Goal: Task Accomplishment & Management: Manage account settings

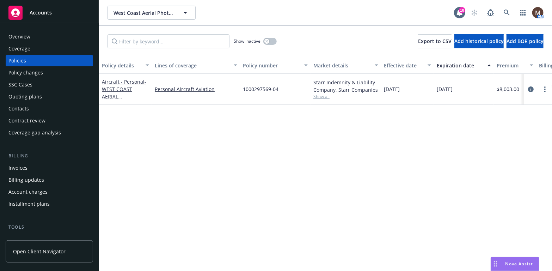
scroll to position [35, 0]
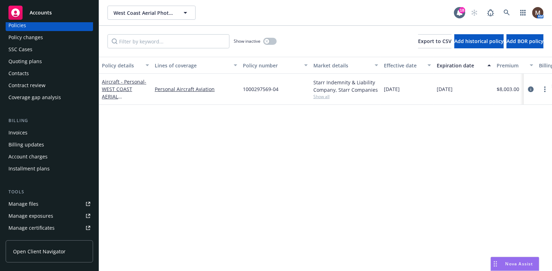
click at [29, 200] on div "Manage files" at bounding box center [23, 203] width 30 height 11
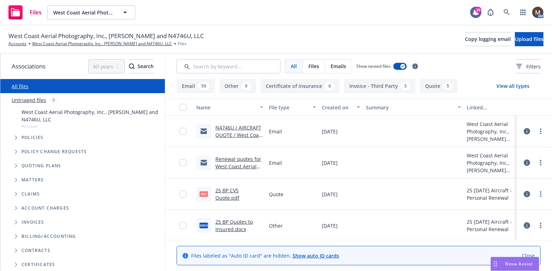
click at [238, 194] on link "25 BP CVS Quote.pdf" at bounding box center [227, 194] width 24 height 14
click at [236, 195] on link "25 BP CVS Quote.pdf" at bounding box center [227, 194] width 24 height 14
click at [71, 43] on link "West Coast Aerial Photography, Inc., [PERSON_NAME] and N4746U, LLC" at bounding box center [102, 44] width 140 height 6
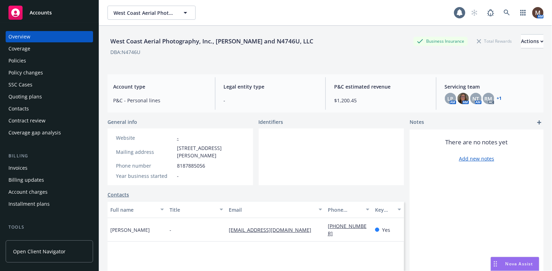
click at [24, 61] on div "Policies" at bounding box center [17, 60] width 18 height 11
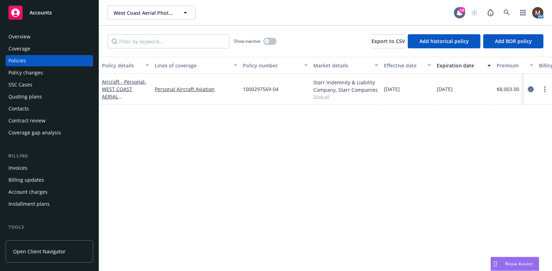
click at [531, 88] on icon "circleInformation" at bounding box center [531, 89] width 6 height 6
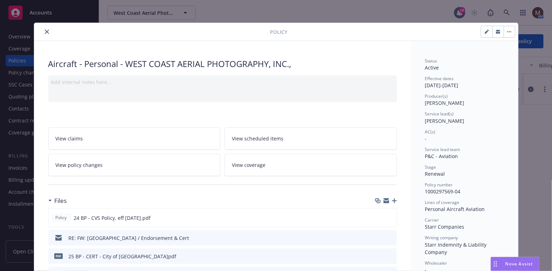
click at [392, 200] on icon "button" at bounding box center [394, 200] width 5 height 5
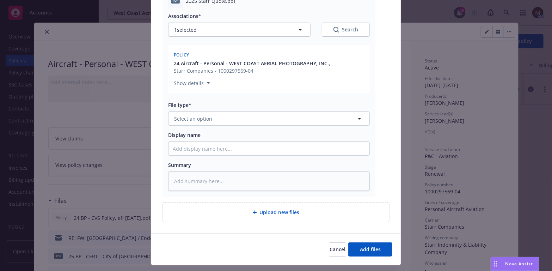
scroll to position [106, 0]
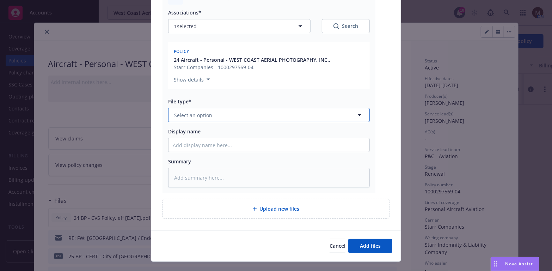
click at [356, 113] on icon "button" at bounding box center [359, 115] width 8 height 8
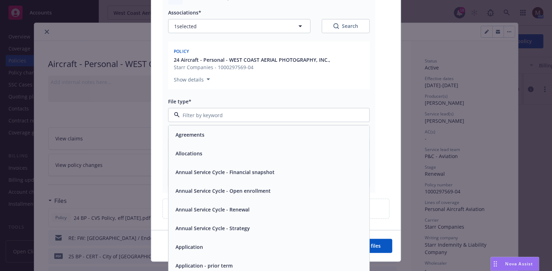
type input "q"
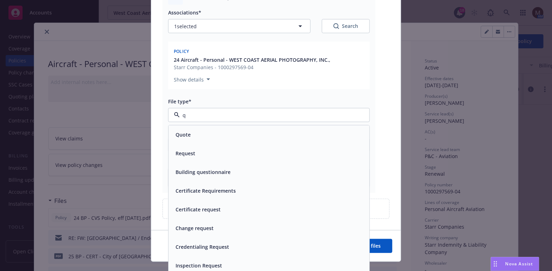
click at [189, 133] on div "Quote" at bounding box center [182, 135] width 19 height 10
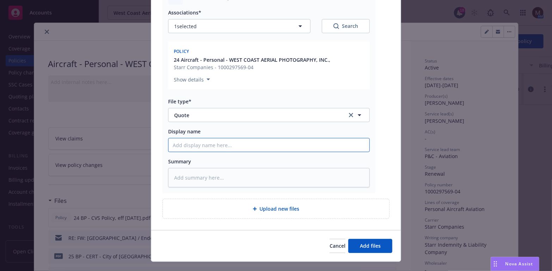
click at [185, 143] on input "Display name" at bounding box center [269, 144] width 201 height 13
type textarea "x"
type input "2"
type textarea "x"
type input "25"
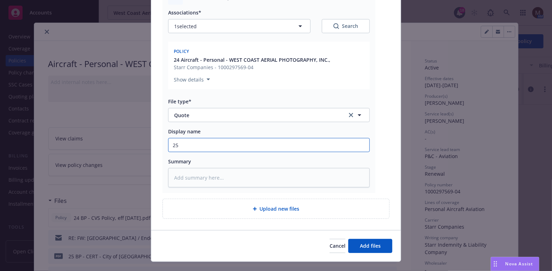
type textarea "x"
type input "25"
type textarea "x"
type input "25 B"
type textarea "x"
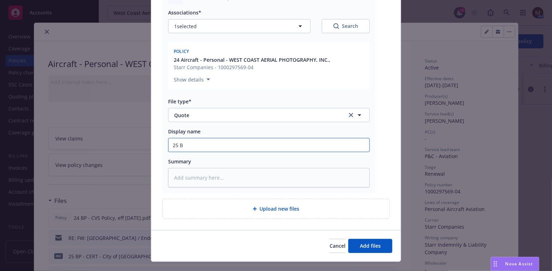
type input "25 B_"
type textarea "x"
type input "25 B_"
type textarea "x"
type input "25 B_"
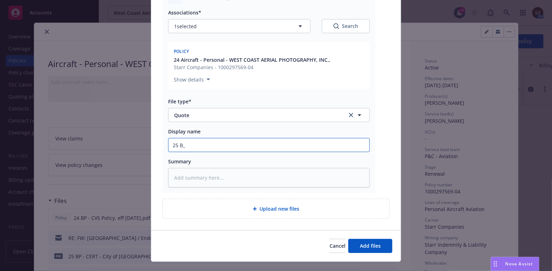
type textarea "x"
type input "25 B"
type textarea "x"
type input "25 BP"
type textarea "x"
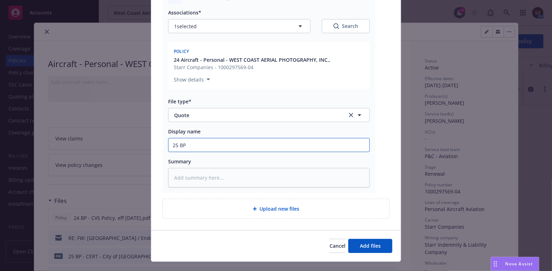
type input "25 BP"
type textarea "x"
type input "25 BP -"
type textarea "x"
type input "25 BP -"
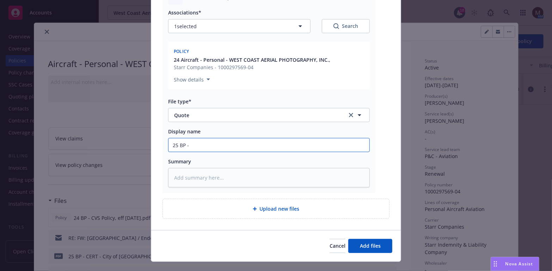
type textarea "x"
type input "25 BP - S"
type textarea "x"
type input "25 BP - ST"
type textarea "x"
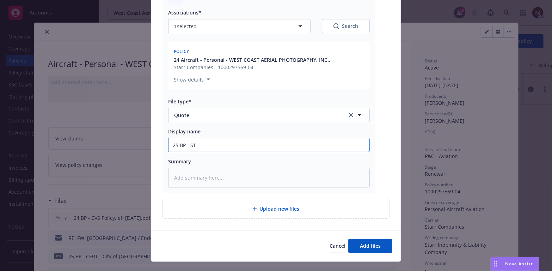
type input "25 BP - STA"
type textarea "x"
type input "25 BP - STAR"
type textarea "x"
type input "25 BP - STARR"
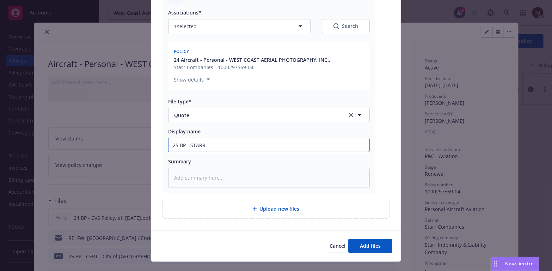
type textarea "x"
type input "25 BP - STARR"
type textarea "x"
type input "25 BP - STARR Q"
type textarea "x"
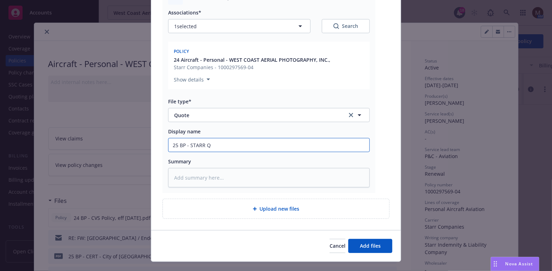
type input "25 BP - STARR QU"
type textarea "x"
type input "25 BP - STARR QUO"
type textarea "x"
type input "25 BP - STARR QUOT"
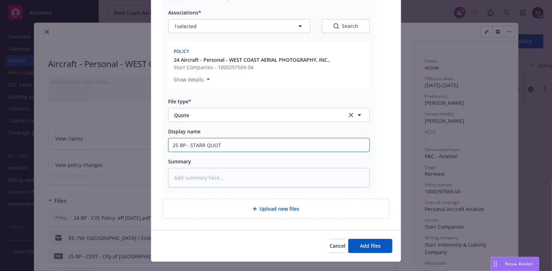
type textarea "x"
type input "25 BP - STARR QUOTE"
type textarea "x"
type input "25 BP - STARR QUOTE,"
type textarea "x"
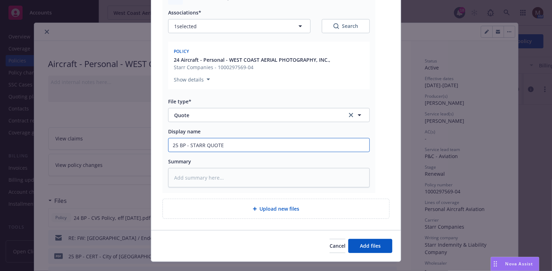
drag, startPoint x: 228, startPoint y: 144, endPoint x: 159, endPoint y: 146, distance: 69.5
click at [159, 146] on div "pdf 2025 Starr Quote.pdf Associations* 1 selected Search Policy 24 Aircraft - P…" at bounding box center [276, 101] width 250 height 257
type input "25 BP - STARR QUOTE"
click at [191, 171] on textarea at bounding box center [269, 177] width 202 height 19
paste textarea "25 BP - STARR QUOTE"
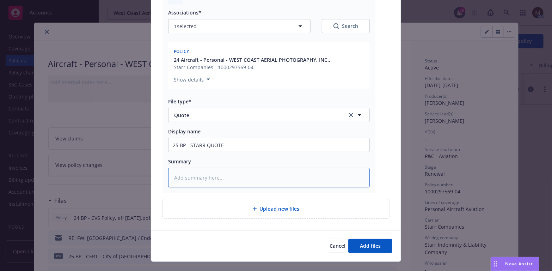
type textarea "x"
type textarea "25 BP - STARR QUOTE"
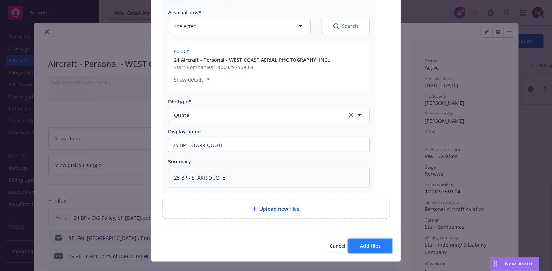
click at [371, 247] on span "Add files" at bounding box center [370, 245] width 21 height 7
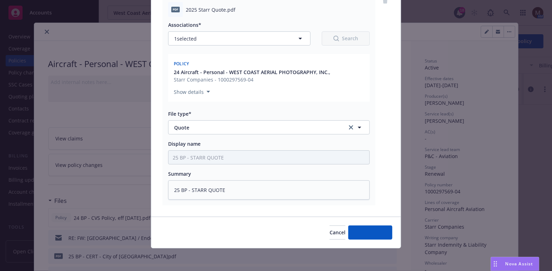
scroll to position [93, 0]
type textarea "x"
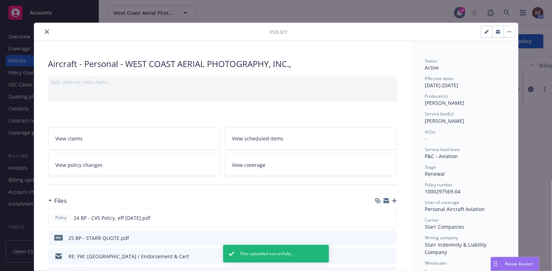
click at [44, 29] on button "close" at bounding box center [47, 31] width 8 height 8
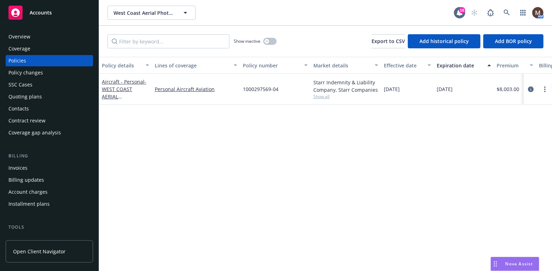
click at [29, 108] on div "Contacts" at bounding box center [49, 108] width 82 height 11
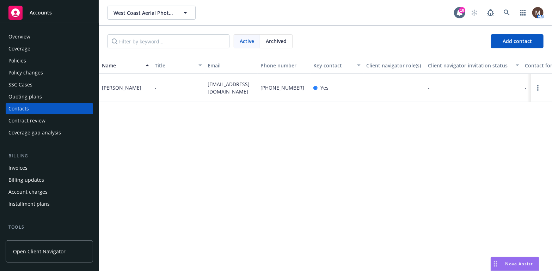
click at [28, 61] on div "Policies" at bounding box center [49, 60] width 82 height 11
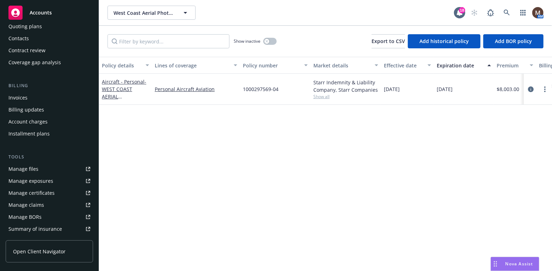
scroll to position [71, 0]
click at [35, 169] on div "Manage files" at bounding box center [23, 168] width 30 height 11
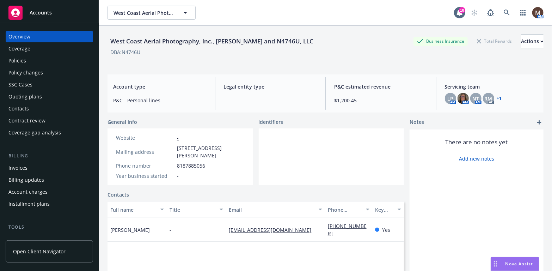
click at [17, 57] on div "Policies" at bounding box center [17, 60] width 18 height 11
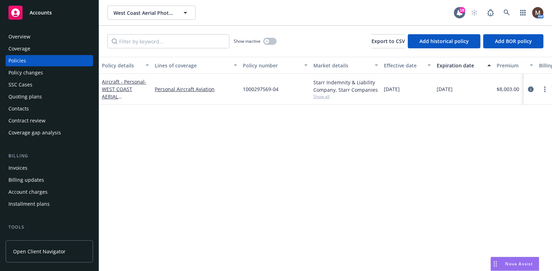
scroll to position [35, 0]
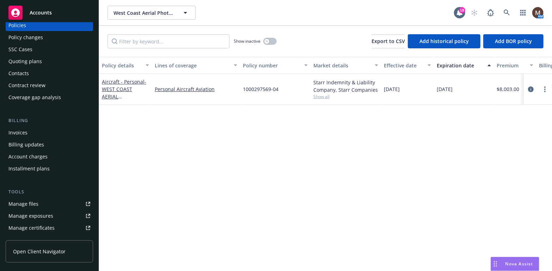
click at [36, 203] on div "Manage files" at bounding box center [23, 203] width 30 height 11
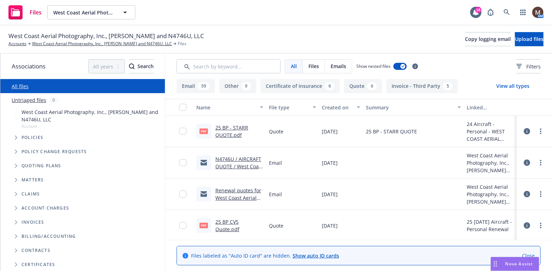
click at [238, 224] on link "25 BP CVS Quote.pdf" at bounding box center [227, 225] width 24 height 14
drag, startPoint x: 73, startPoint y: 43, endPoint x: 78, endPoint y: 51, distance: 9.5
click at [73, 43] on link "West Coast Aerial Photography, Inc., [PERSON_NAME] and N4746U, LLC" at bounding box center [102, 44] width 140 height 6
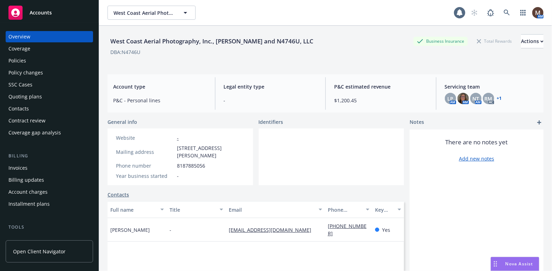
click at [19, 59] on div "Policies" at bounding box center [17, 60] width 18 height 11
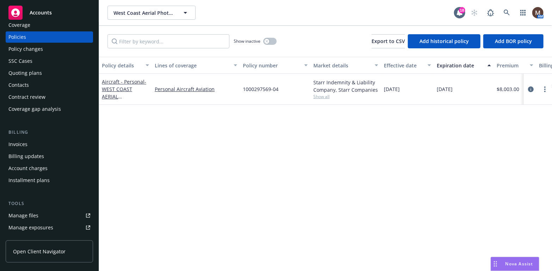
scroll to position [35, 0]
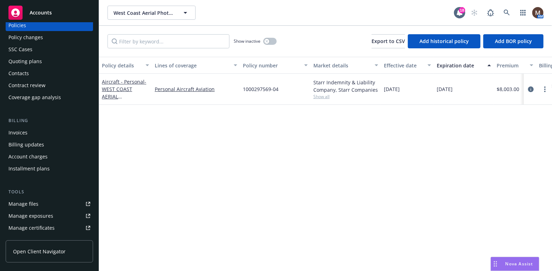
click at [36, 203] on div "Manage files" at bounding box center [23, 203] width 30 height 11
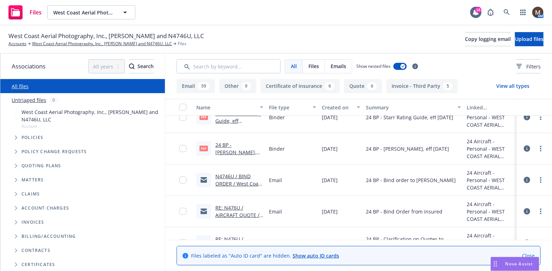
scroll to position [1551, 0]
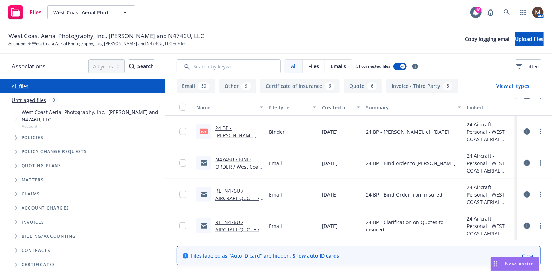
click at [219, 164] on link "N4746U / BIND ORDER / West Coast Aerial Photography, Inc., [PERSON_NAME] and 47…" at bounding box center [238, 185] width 47 height 59
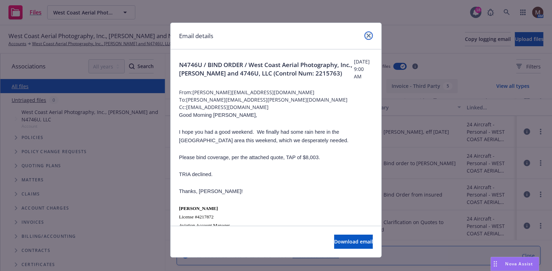
click at [367, 34] on icon "close" at bounding box center [369, 35] width 4 height 4
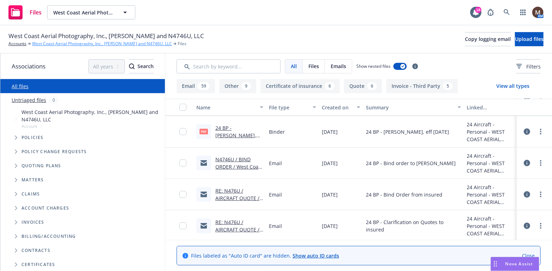
click at [105, 41] on link "West Coast Aerial Photography, Inc., [PERSON_NAME] and N4746U, LLC" at bounding box center [102, 44] width 140 height 6
